Goal: Check status: Check status

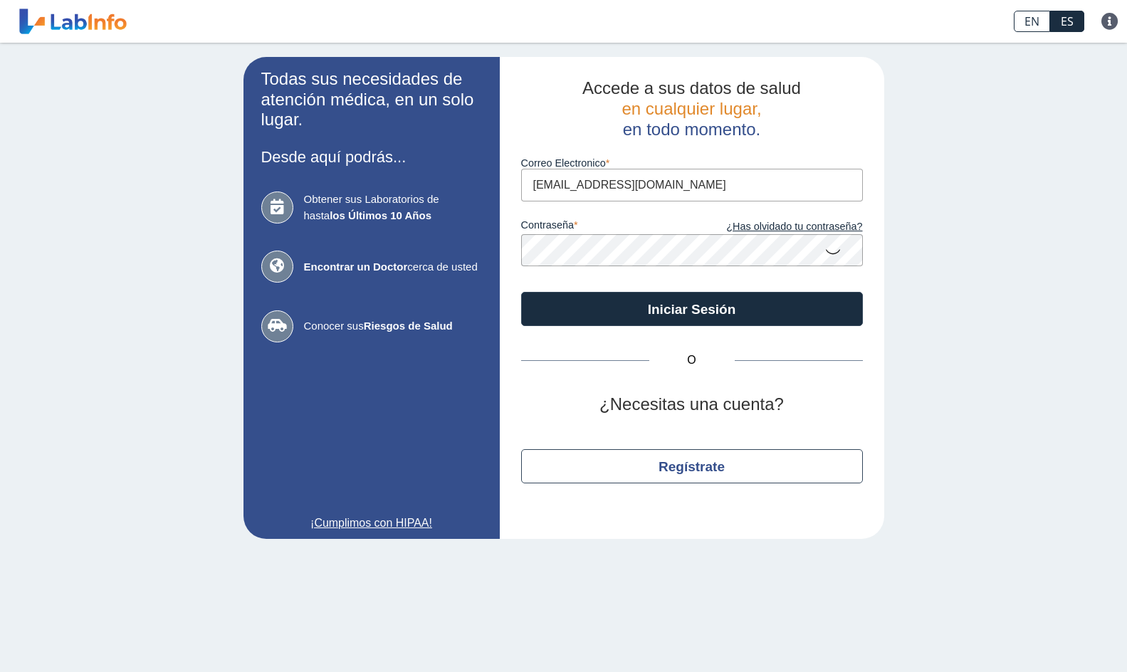
click at [682, 315] on button "Iniciar Sesión" at bounding box center [692, 309] width 342 height 34
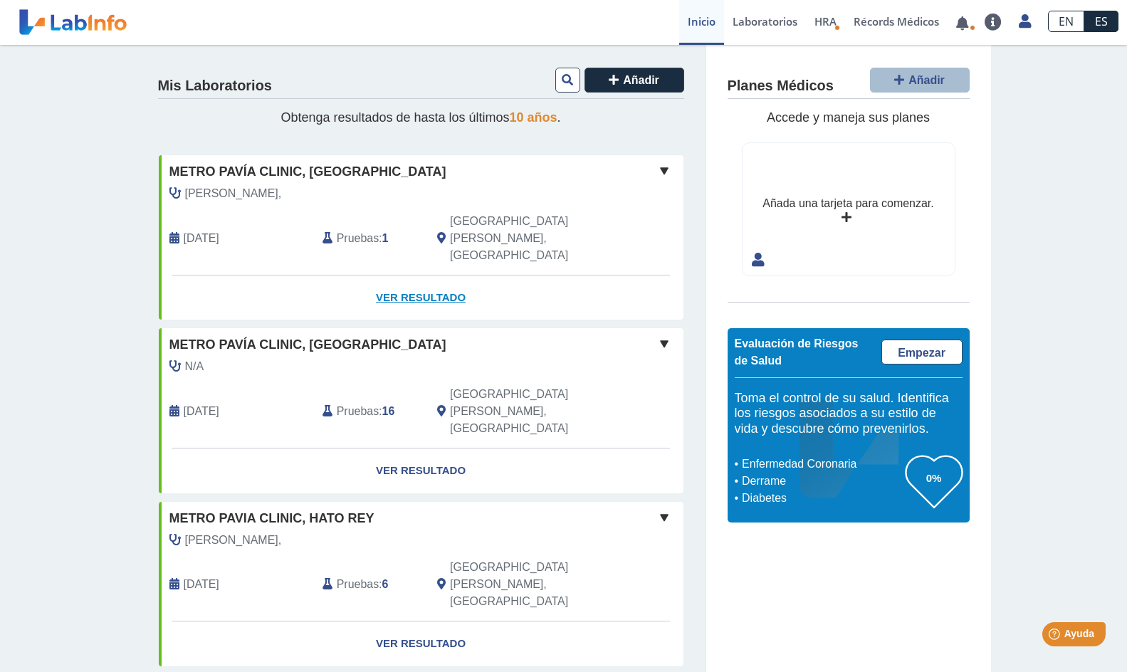
click at [391, 276] on link "Ver Resultado" at bounding box center [421, 298] width 525 height 45
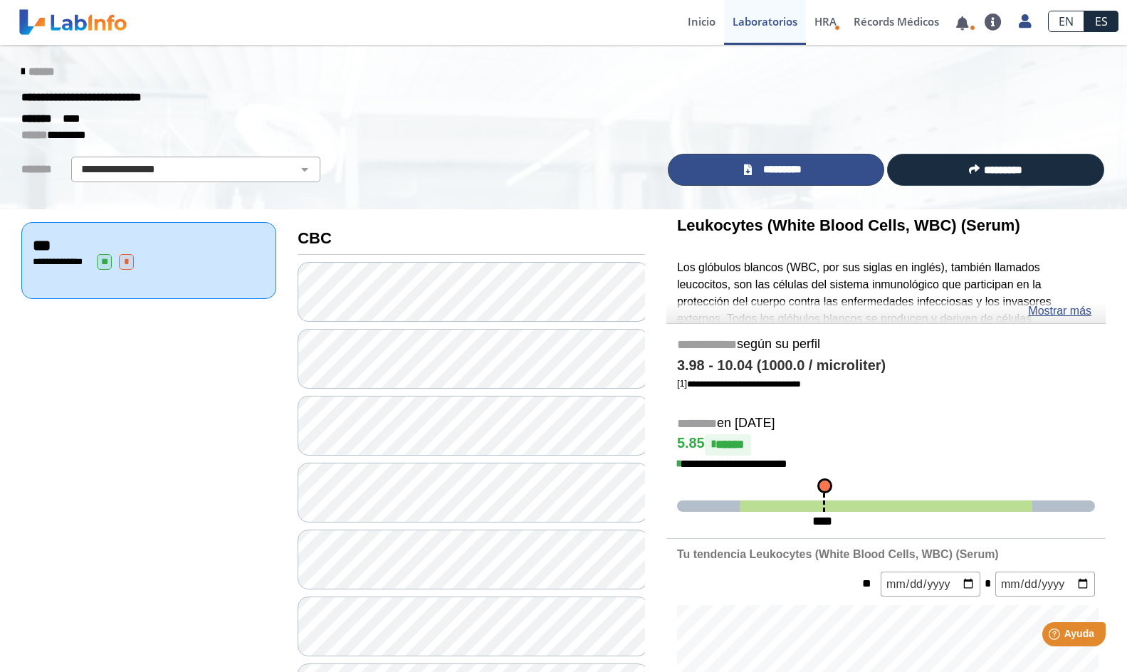
click at [772, 165] on span "*********" at bounding box center [782, 170] width 52 height 16
